Goal: Use online tool/utility: Use online tool/utility

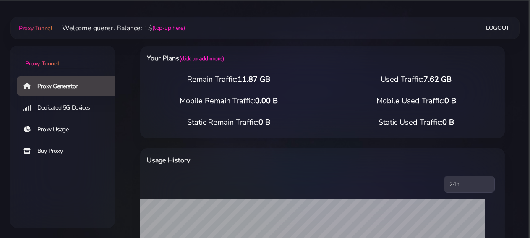
select select "MT"
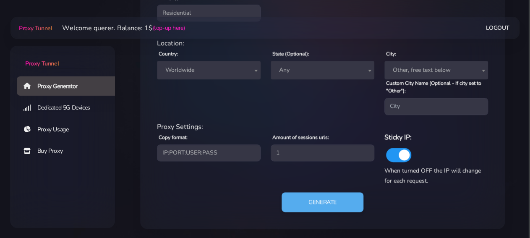
scroll to position [362, 0]
click at [244, 73] on span "Worldwide" at bounding box center [209, 70] width 94 height 12
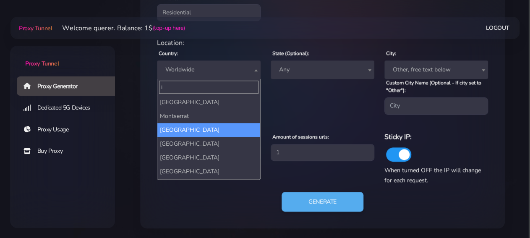
scroll to position [0, 0]
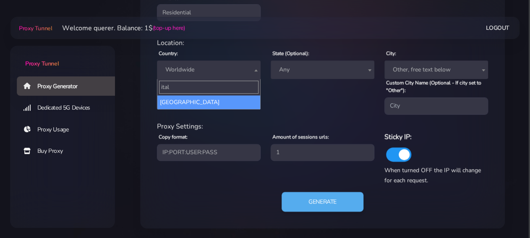
type input "ital"
select select "IT"
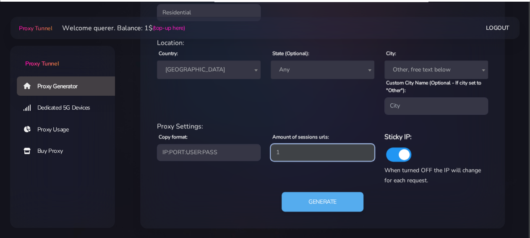
click at [292, 151] on input "1" at bounding box center [323, 152] width 104 height 17
type input "19"
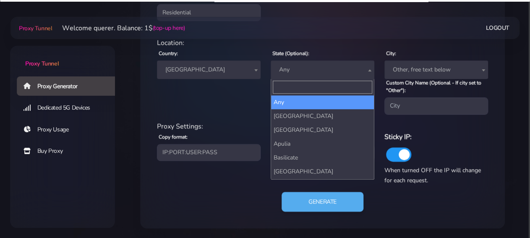
click at [331, 62] on span "Any" at bounding box center [323, 69] width 104 height 18
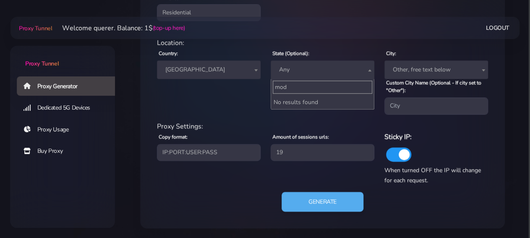
type input "mode"
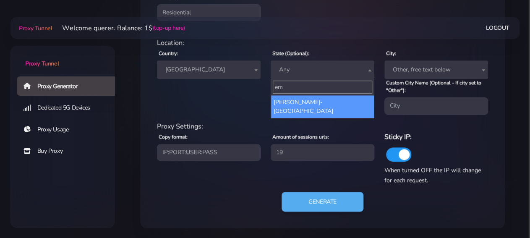
type input "em"
select select "[PERSON_NAME]-[GEOGRAPHIC_DATA]"
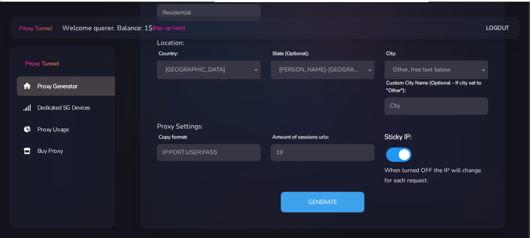
click at [323, 202] on button "Generate" at bounding box center [322, 201] width 83 height 21
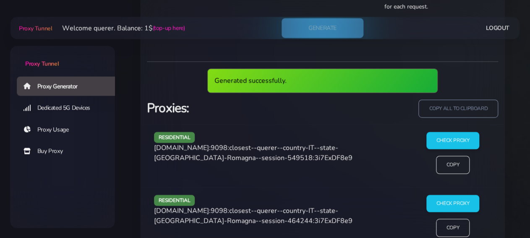
scroll to position [580, 0]
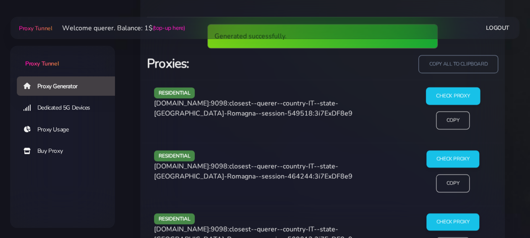
click at [458, 96] on input "Check Proxy" at bounding box center [452, 96] width 54 height 18
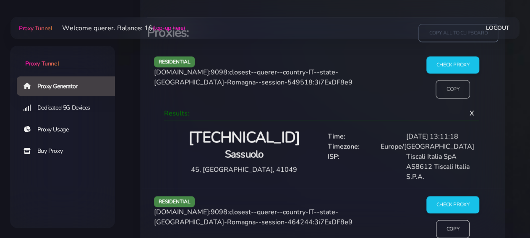
click at [454, 88] on input "Copy" at bounding box center [452, 89] width 34 height 18
